Goal: Information Seeking & Learning: Check status

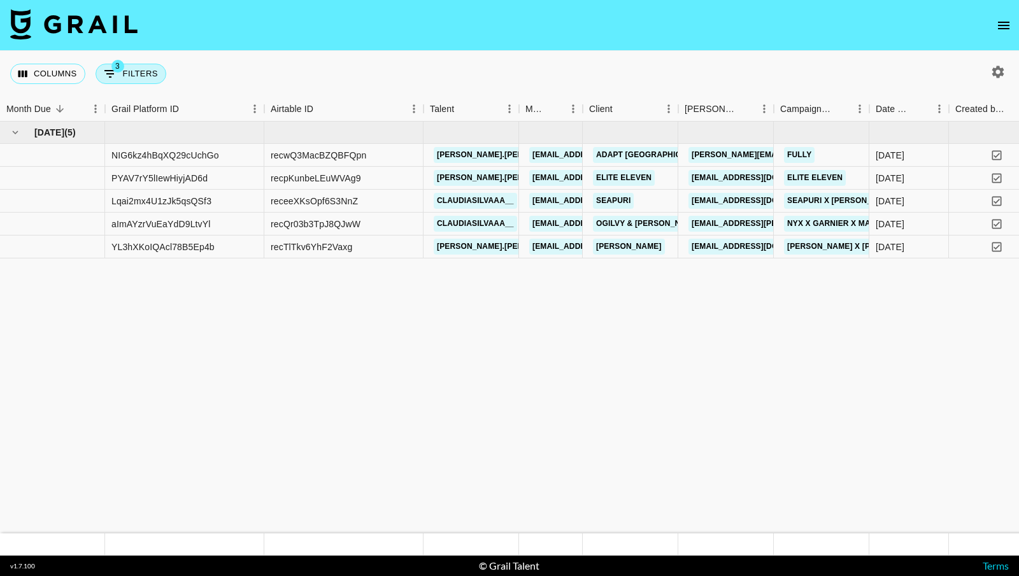
click at [134, 72] on button "3 Filters" at bounding box center [131, 74] width 71 height 20
select select "status"
select select "not"
select select "cancelled"
select select "status"
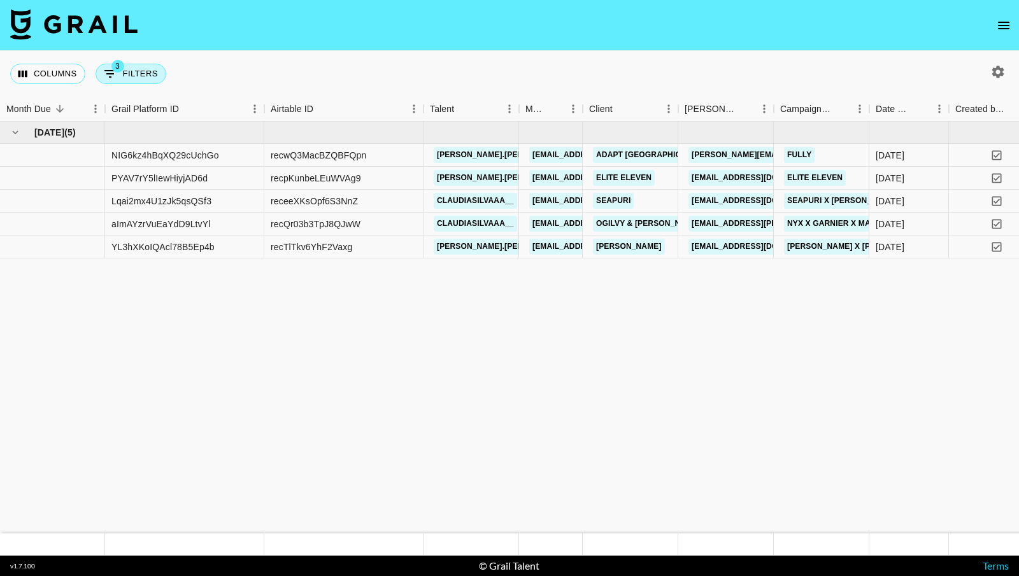
select select "not"
select select "declined"
select select "monthDue2"
select select "[DATE]"
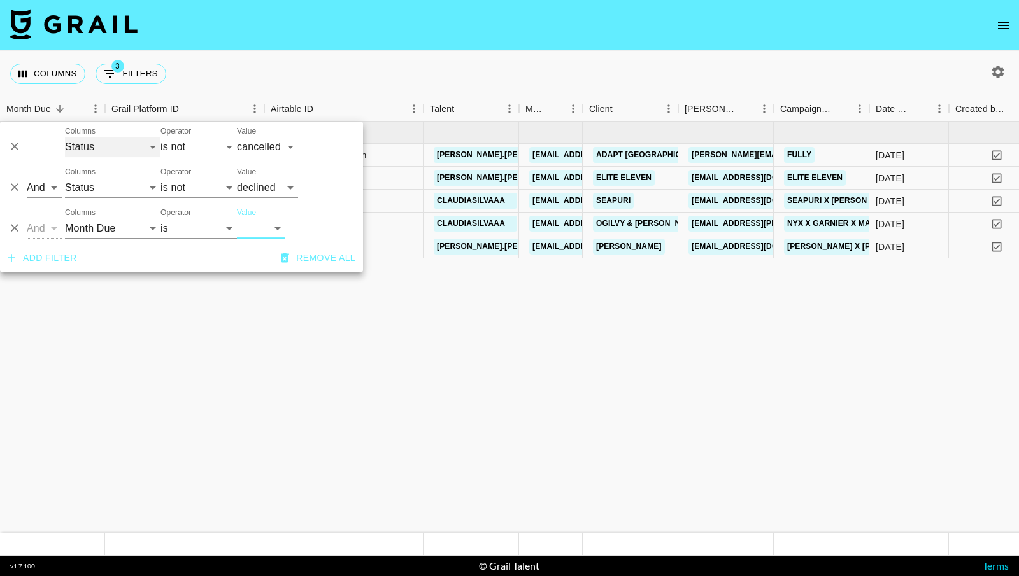
click at [127, 145] on select "Grail Platform ID Airtable ID Talent Manager Client [PERSON_NAME] Campaign (Typ…" at bounding box center [113, 147] width 96 height 20
select select "talentName"
select select "contains"
click at [248, 145] on input "Value" at bounding box center [297, 147] width 121 height 20
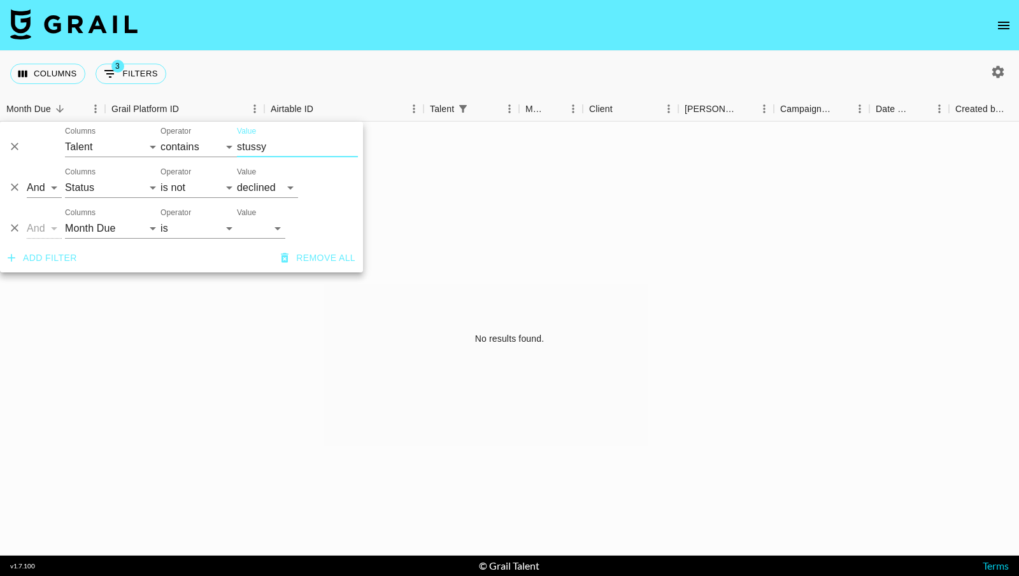
type input "stussy"
click at [17, 225] on icon "Delete" at bounding box center [15, 229] width 8 height 8
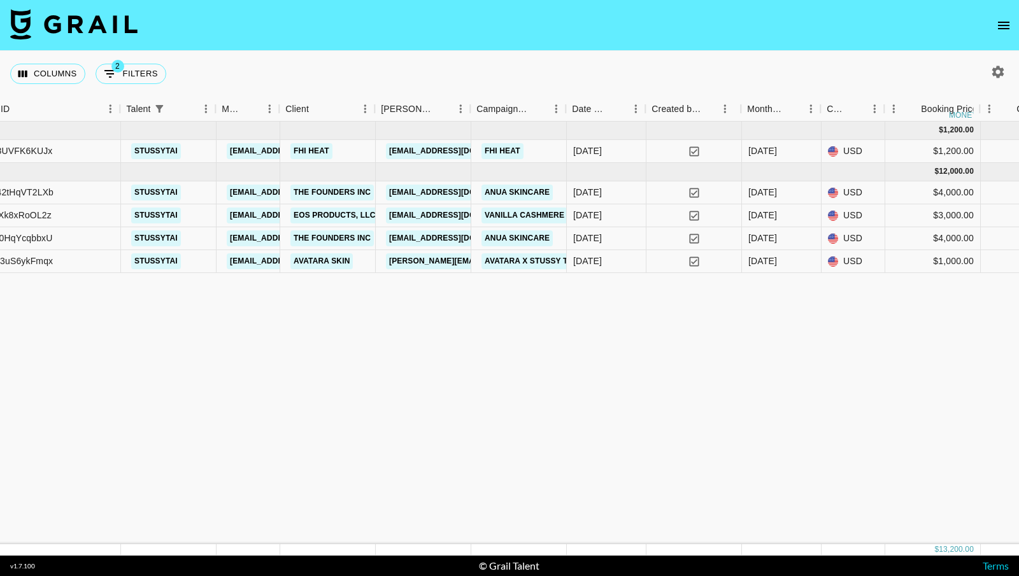
scroll to position [0, 303]
click at [1002, 71] on icon "button" at bounding box center [998, 72] width 12 height 12
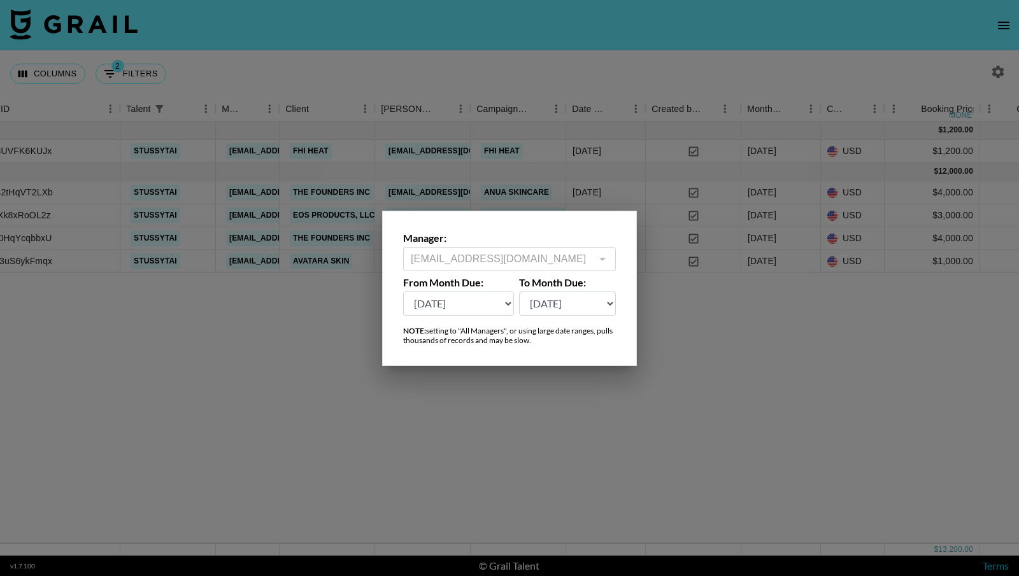
click at [505, 304] on select "[DATE] Aug '[DATE] Jun '[DATE] Apr '[DATE] Feb '[DATE] Dec '[DATE] Oct '[DATE] …" at bounding box center [458, 304] width 111 height 24
select select "[DATE]"
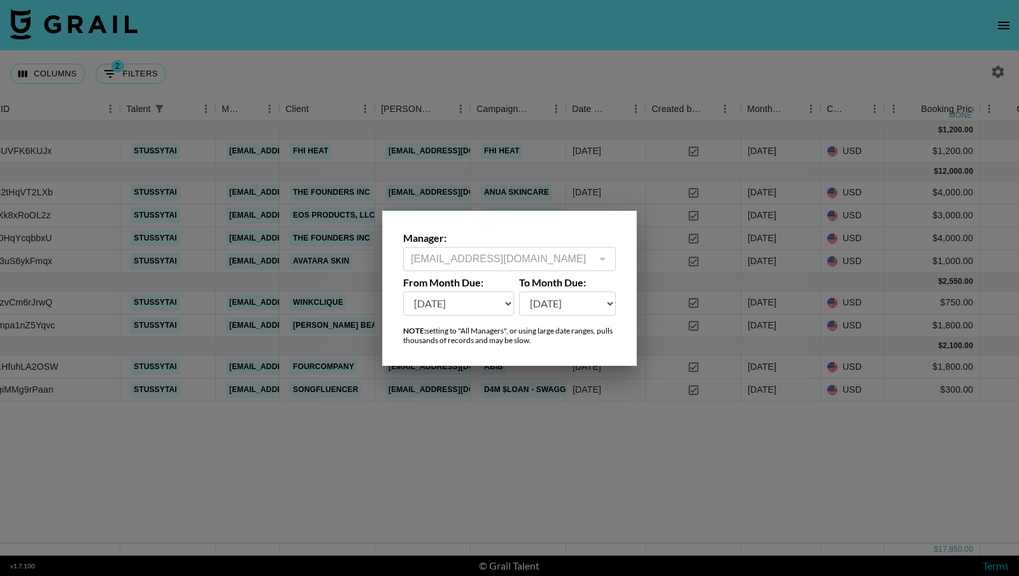
click at [554, 417] on div at bounding box center [509, 288] width 1019 height 576
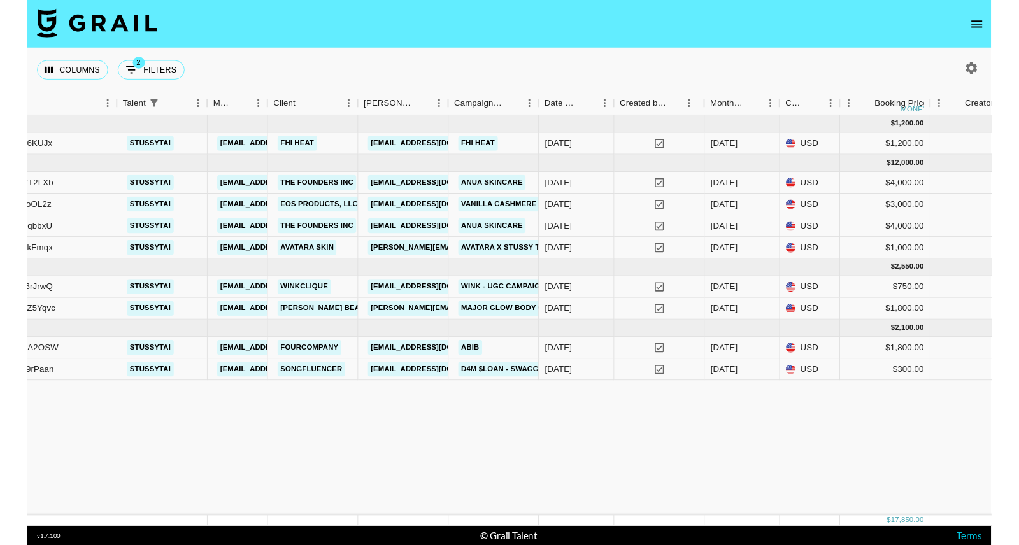
scroll to position [0, 329]
